Goal: Task Accomplishment & Management: Manage account settings

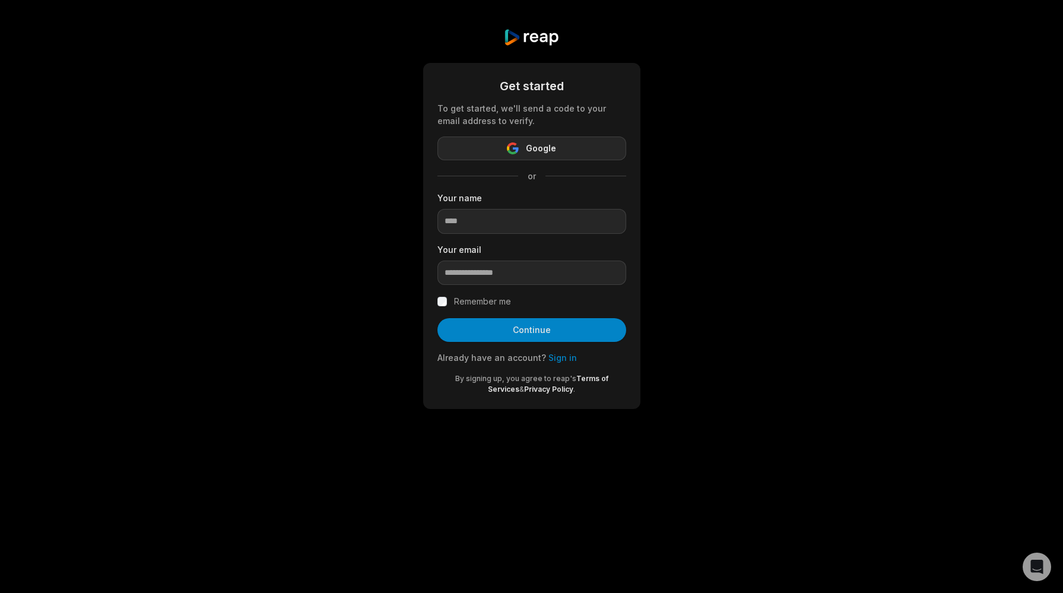
click at [513, 151] on icon "button" at bounding box center [513, 148] width 12 height 12
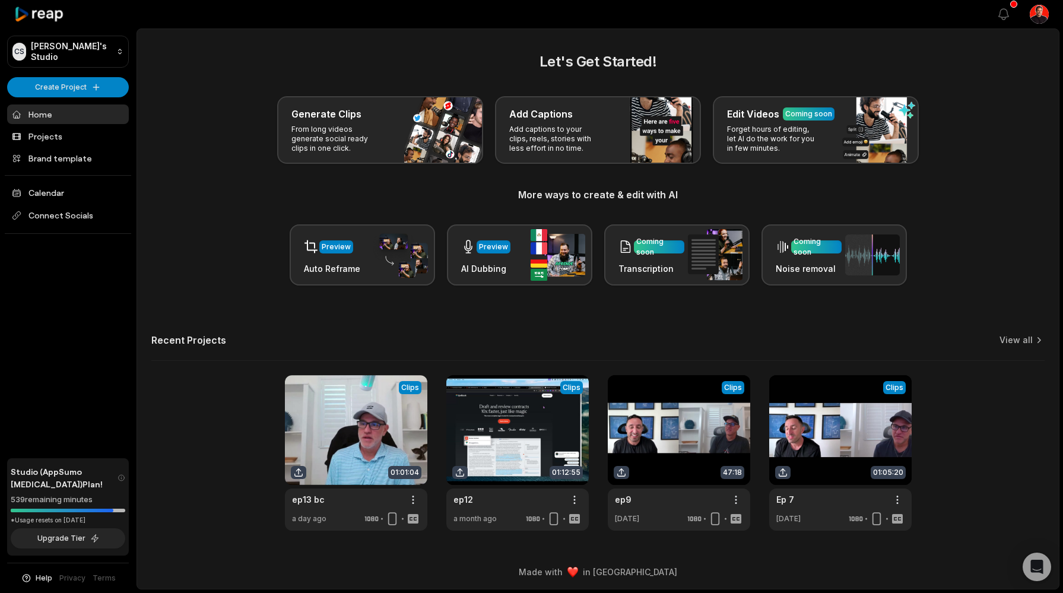
click at [1033, 13] on html "[PERSON_NAME] Studio Create Project Home Projects Brand template Calendar Conne…" at bounding box center [531, 296] width 1063 height 593
click at [978, 78] on span "Settings" at bounding box center [978, 73] width 31 height 12
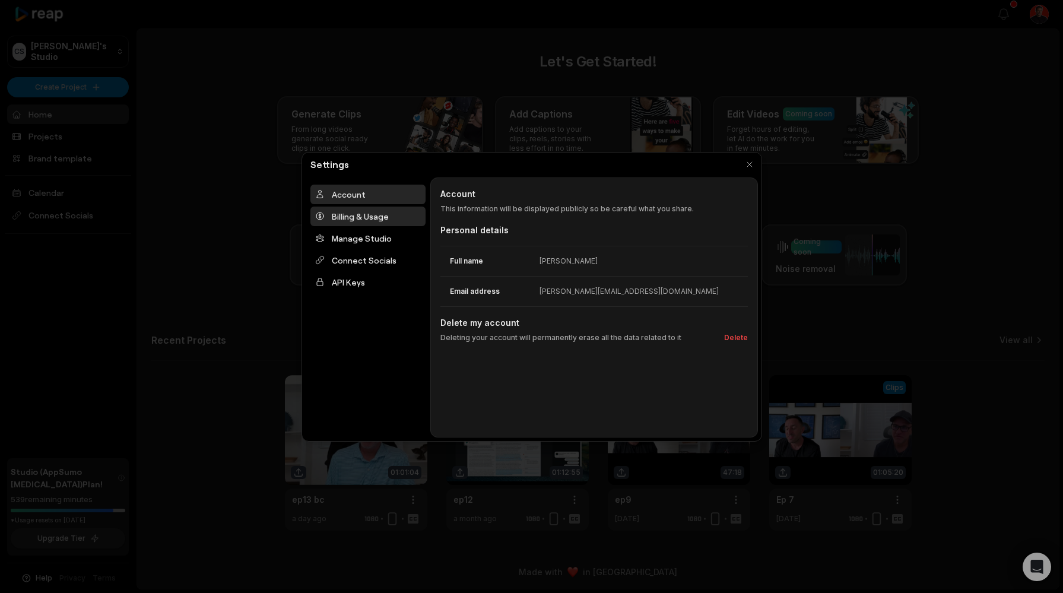
click at [373, 221] on div "Billing & Usage" at bounding box center [367, 217] width 115 height 20
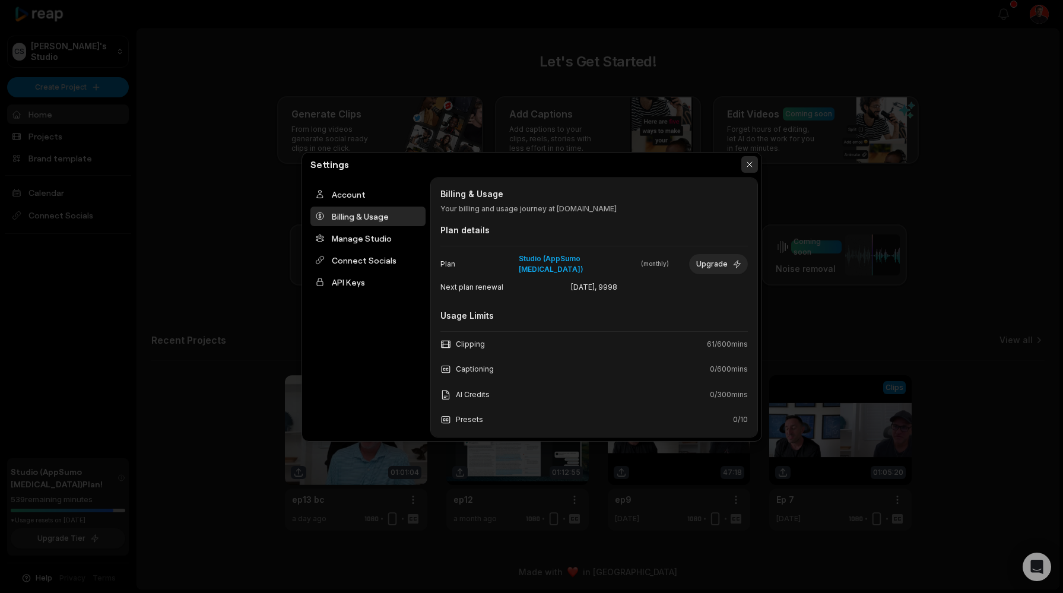
click at [750, 162] on button "button" at bounding box center [749, 164] width 17 height 17
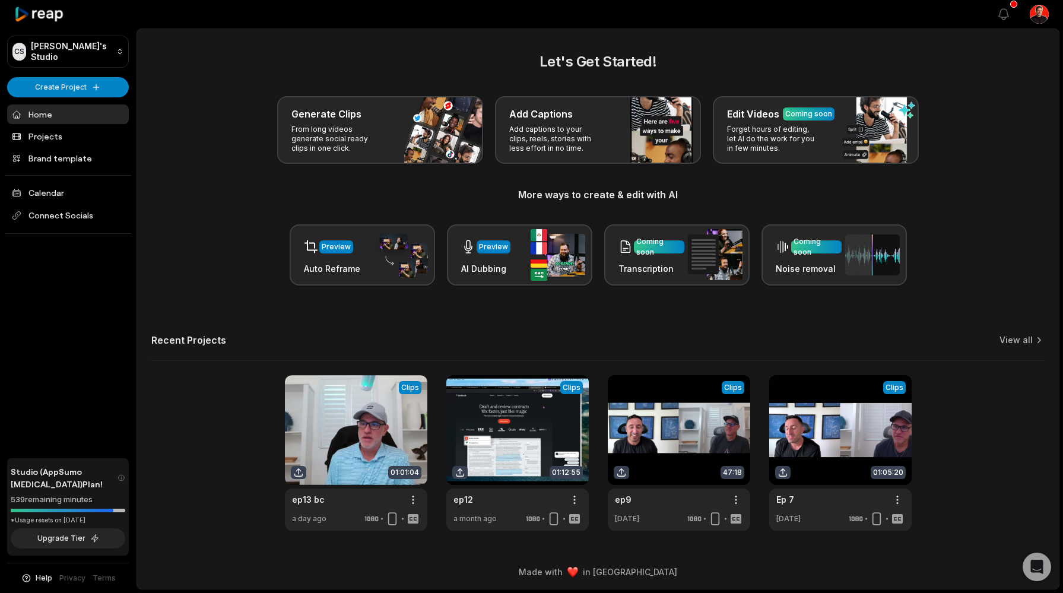
click at [1038, 15] on html "[PERSON_NAME] Studio Create Project Home Projects Brand template Calendar Conne…" at bounding box center [531, 296] width 1063 height 593
click at [982, 71] on span "Settings" at bounding box center [978, 73] width 31 height 12
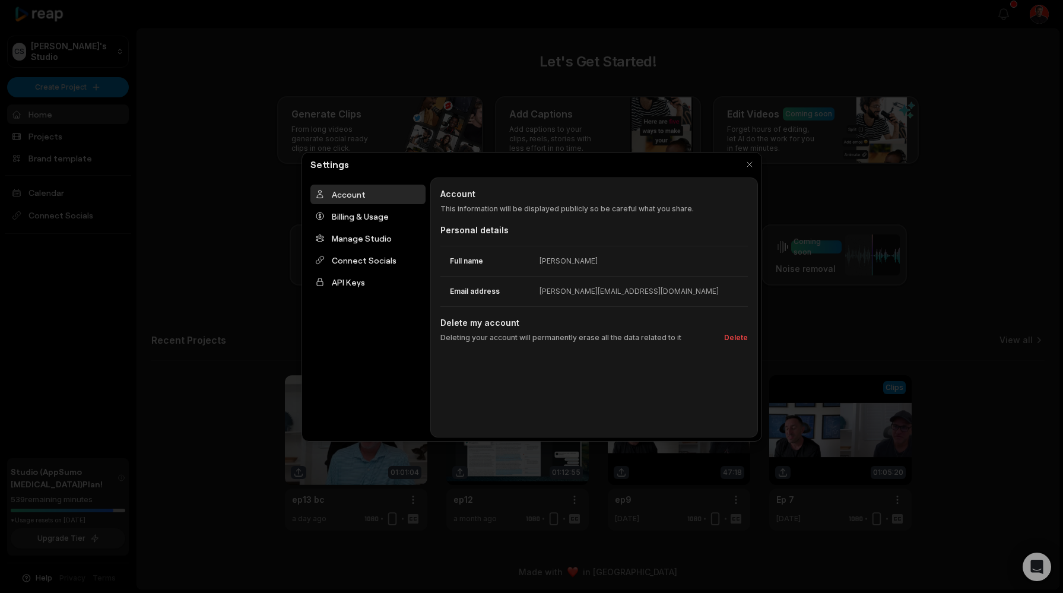
drag, startPoint x: 363, startPoint y: 217, endPoint x: 363, endPoint y: 227, distance: 9.5
click at [363, 217] on div "Billing & Usage" at bounding box center [367, 217] width 115 height 20
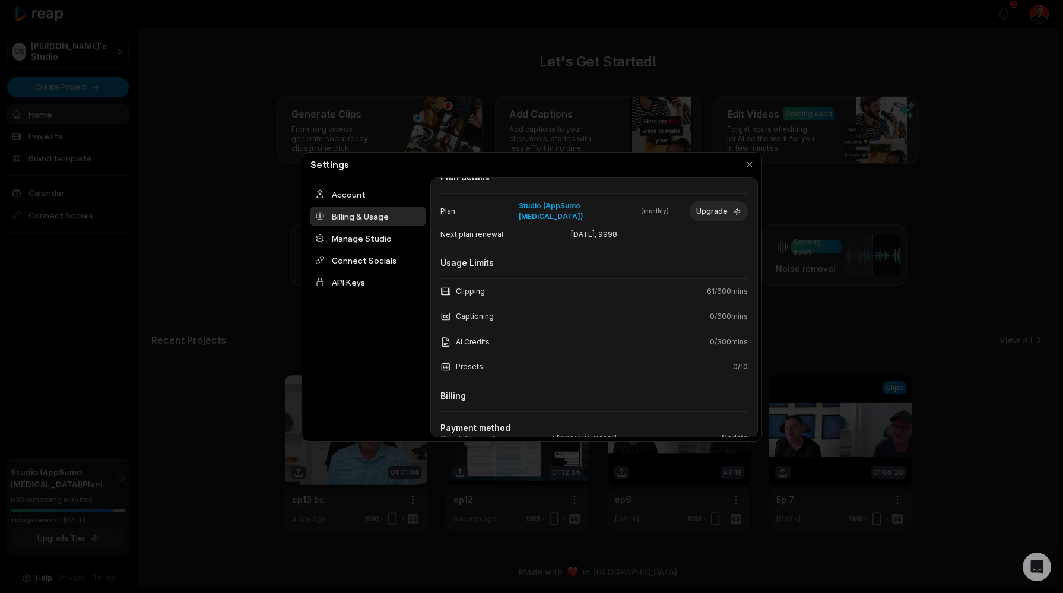
scroll to position [109, 0]
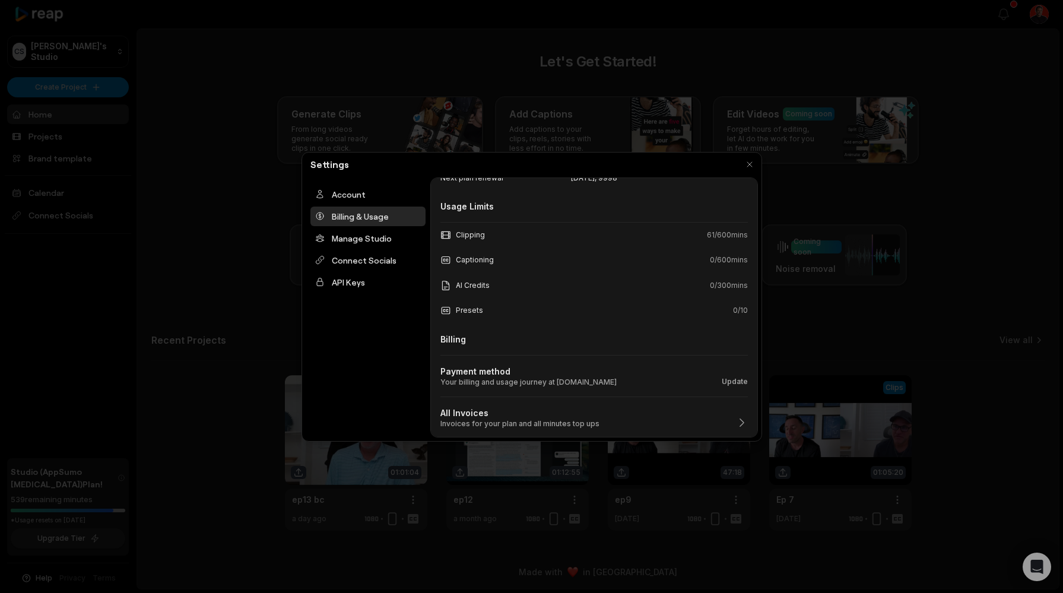
click at [514, 422] on p "Invoices for your plan and all minutes top ups" at bounding box center [519, 423] width 159 height 9
drag, startPoint x: 475, startPoint y: 419, endPoint x: 490, endPoint y: 418, distance: 14.9
click at [475, 419] on p "Invoices for your plan and all minutes top ups" at bounding box center [519, 423] width 159 height 9
click at [741, 421] on icon "button" at bounding box center [742, 423] width 12 height 12
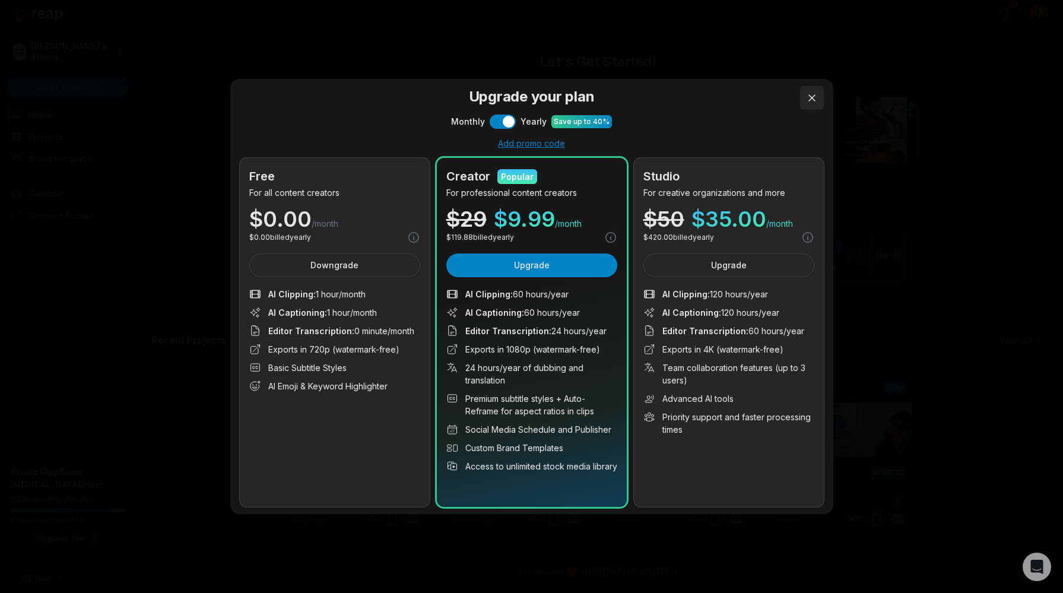
scroll to position [0, 0]
click at [810, 101] on div at bounding box center [531, 296] width 1063 height 593
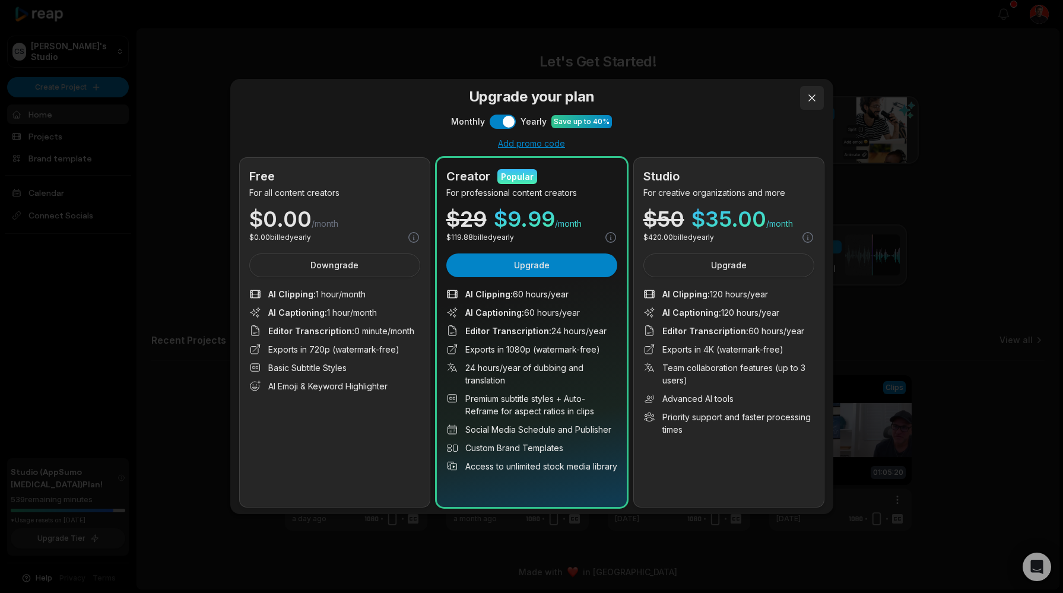
click at [808, 96] on button at bounding box center [812, 98] width 24 height 24
